Goal: Navigation & Orientation: Understand site structure

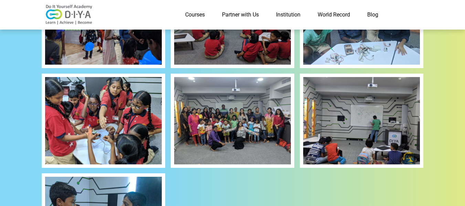
scroll to position [757, 0]
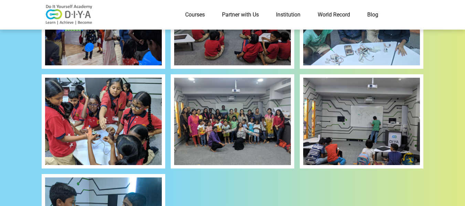
click at [98, 134] on img at bounding box center [103, 121] width 117 height 87
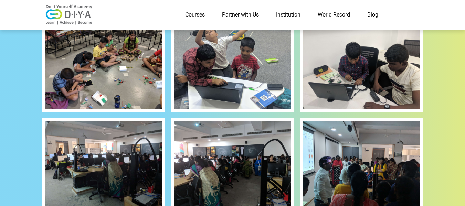
scroll to position [310, 0]
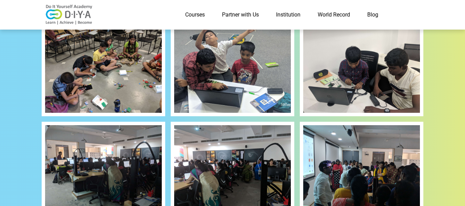
click at [294, 14] on link "Institution" at bounding box center [288, 15] width 42 height 14
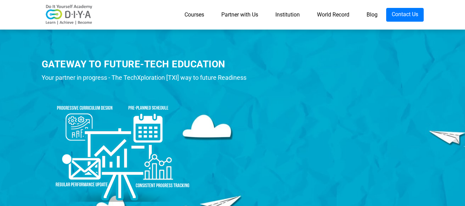
click at [194, 16] on link "Courses" at bounding box center [194, 15] width 37 height 14
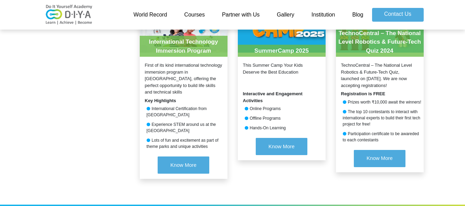
scroll to position [769, 0]
